Goal: Task Accomplishment & Management: Complete application form

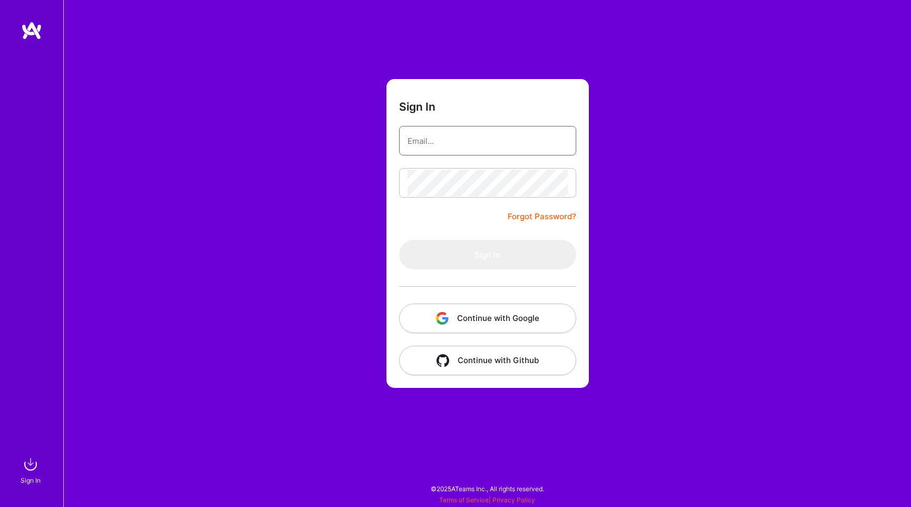
type input "[EMAIL_ADDRESS][PERSON_NAME][DOMAIN_NAME]"
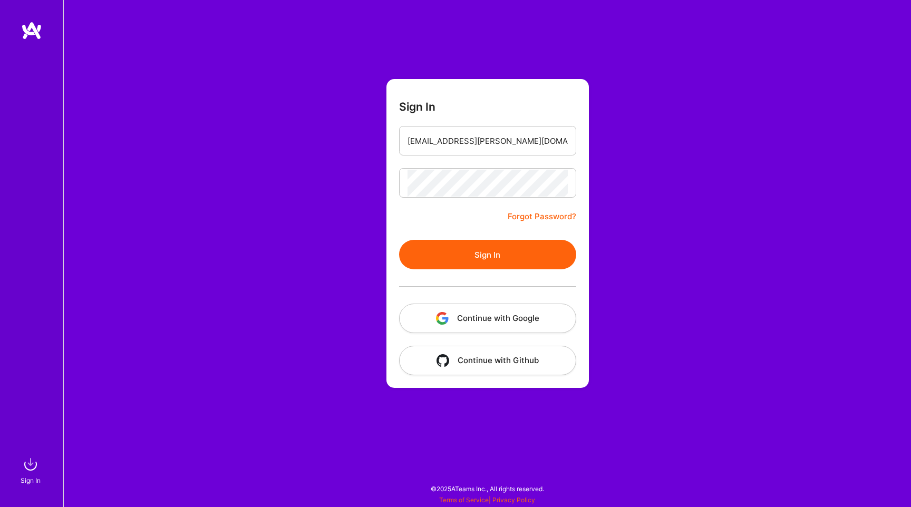
click at [491, 315] on button "Continue with Google" at bounding box center [487, 319] width 177 height 30
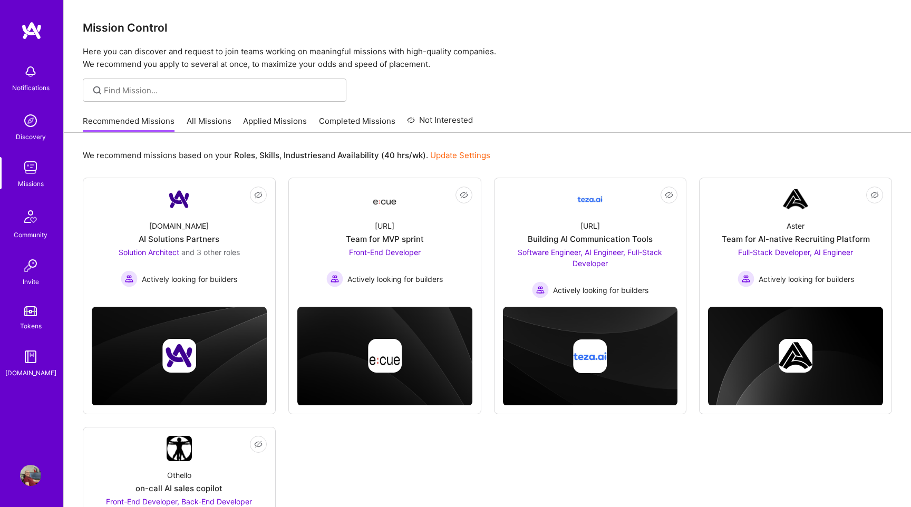
click at [273, 124] on link "Applied Missions" at bounding box center [275, 123] width 64 height 17
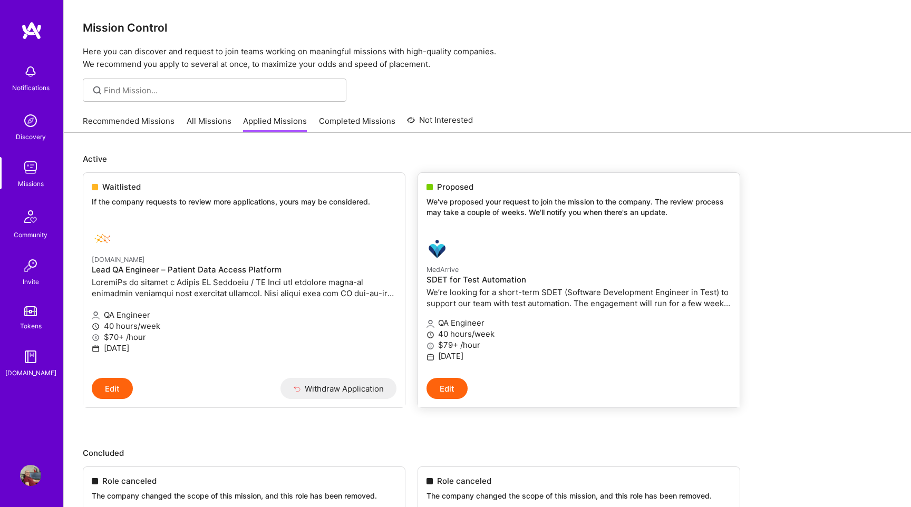
click at [463, 274] on p "MedArrive" at bounding box center [578, 270] width 305 height 12
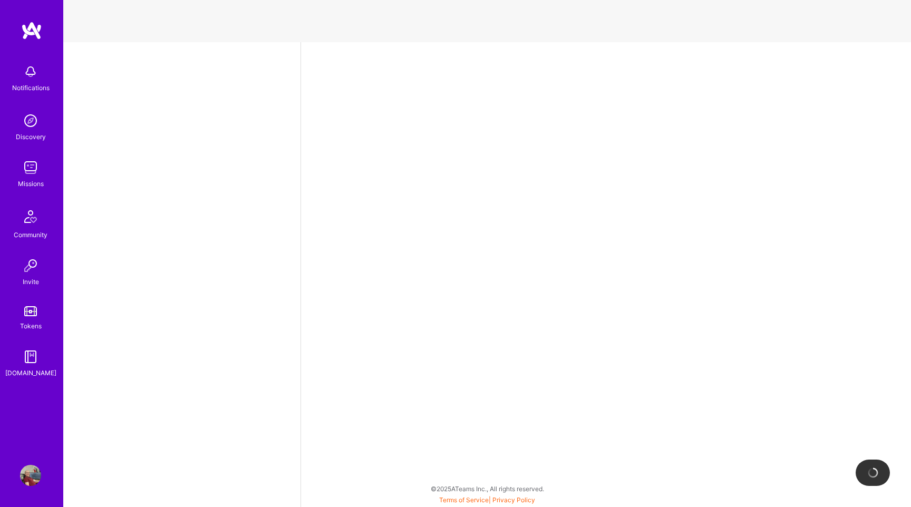
select select "BA"
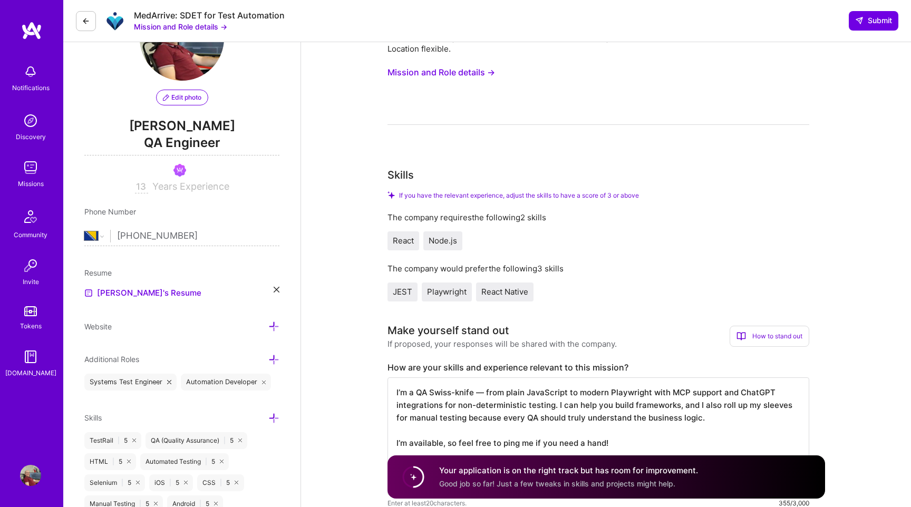
scroll to position [68, 0]
click at [401, 290] on span "JEST" at bounding box center [403, 291] width 20 height 10
copy span "JEST"
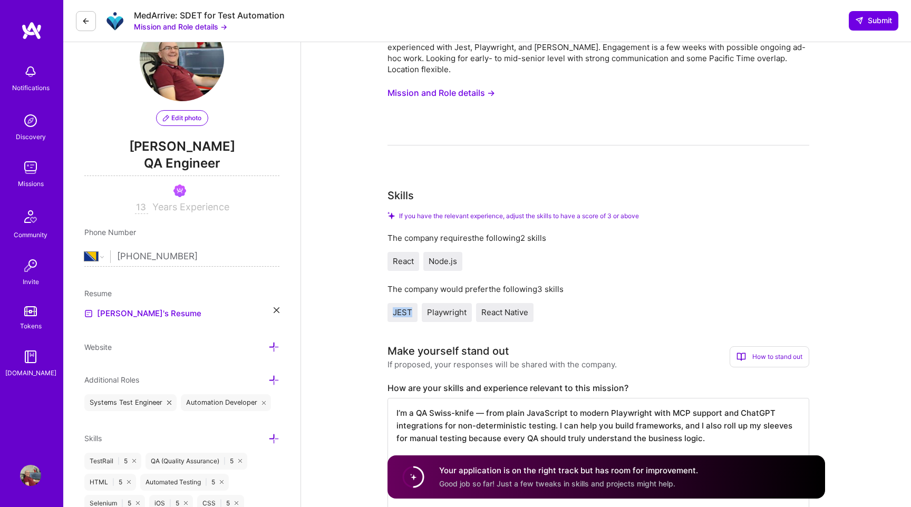
scroll to position [0, 0]
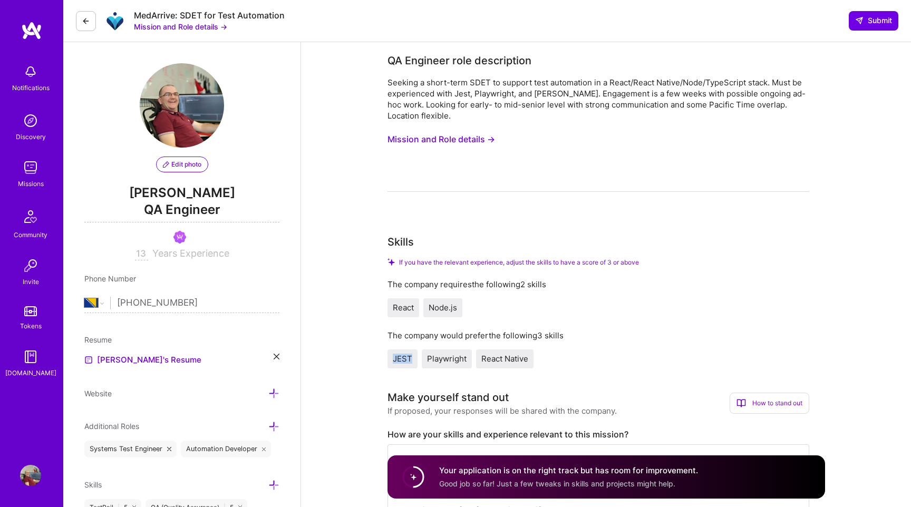
click at [36, 124] on img at bounding box center [30, 120] width 21 height 21
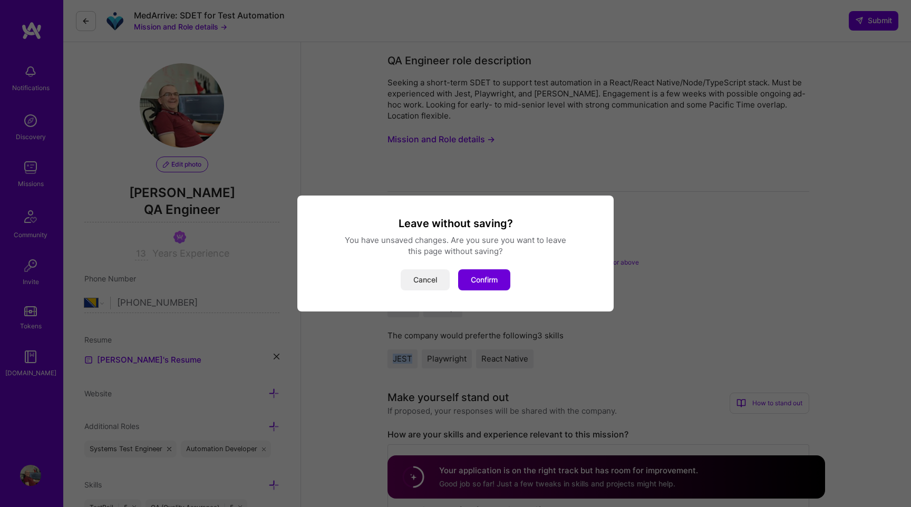
click at [428, 279] on button "Cancel" at bounding box center [425, 279] width 49 height 21
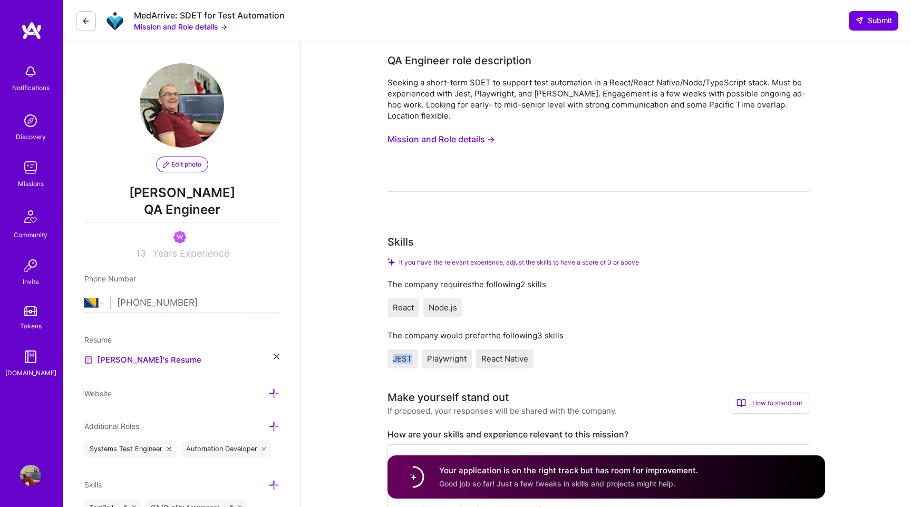
click at [468, 139] on button "Mission and Role details →" at bounding box center [441, 140] width 108 height 20
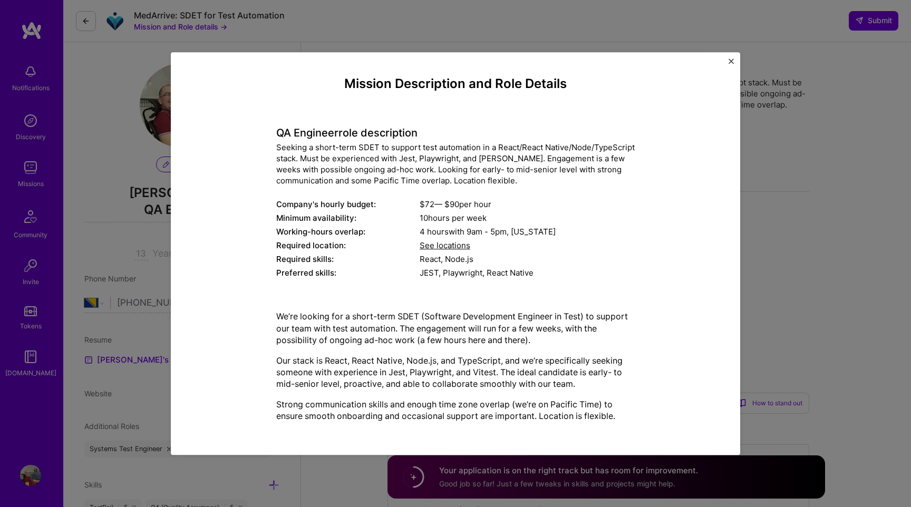
click at [730, 63] on img "Close" at bounding box center [730, 61] width 5 height 5
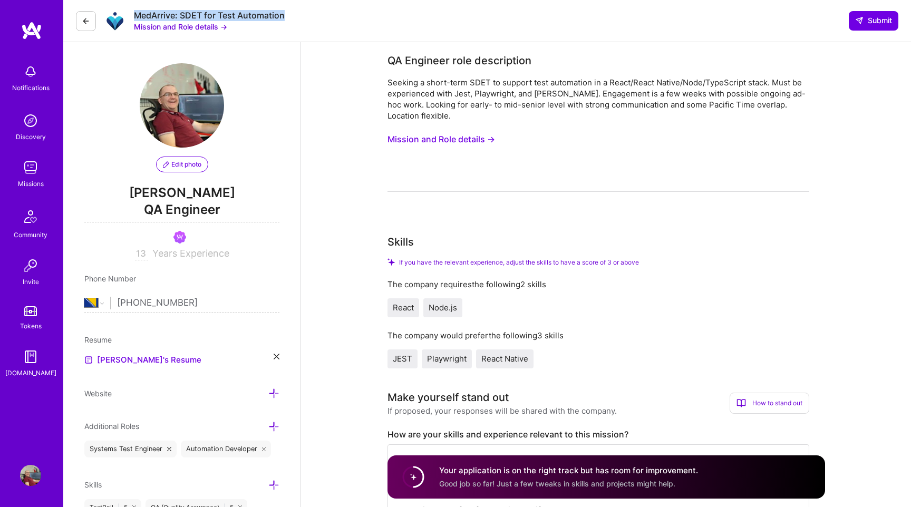
drag, startPoint x: 303, startPoint y: 18, endPoint x: 137, endPoint y: 16, distance: 166.6
click at [137, 16] on div "MedArrive: SDET for Test Automation Mission and Role details → Submit" at bounding box center [487, 21] width 848 height 42
copy div "MedArrive: SDET for Test Automation"
